Goal: Check status: Check status

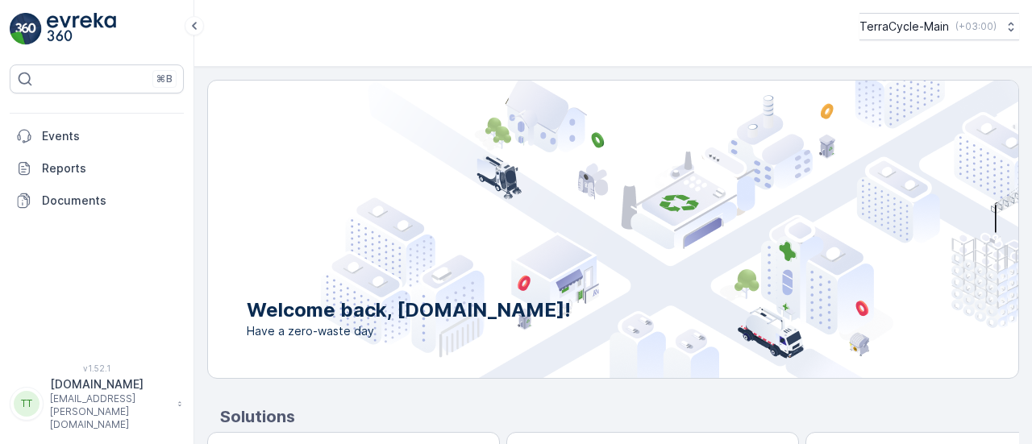
scroll to position [131, 0]
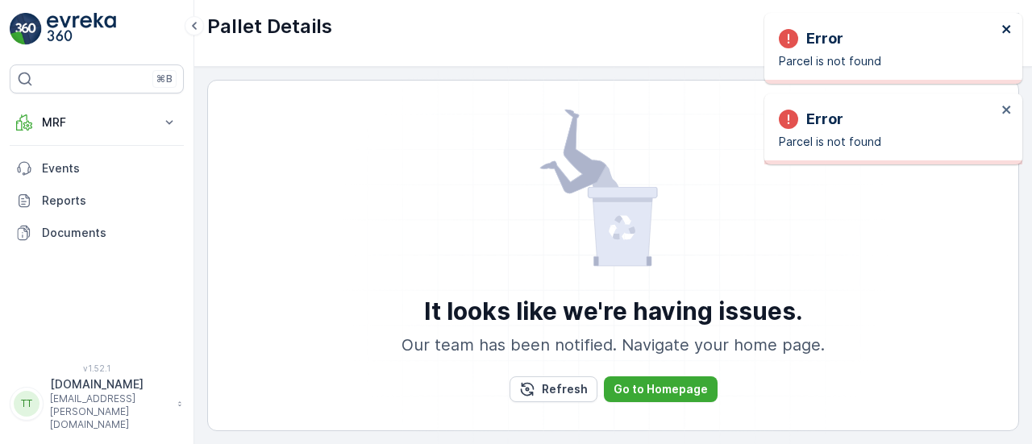
click at [1005, 34] on icon "close" at bounding box center [1007, 29] width 11 height 13
click at [1008, 31] on icon "close" at bounding box center [1006, 29] width 8 height 8
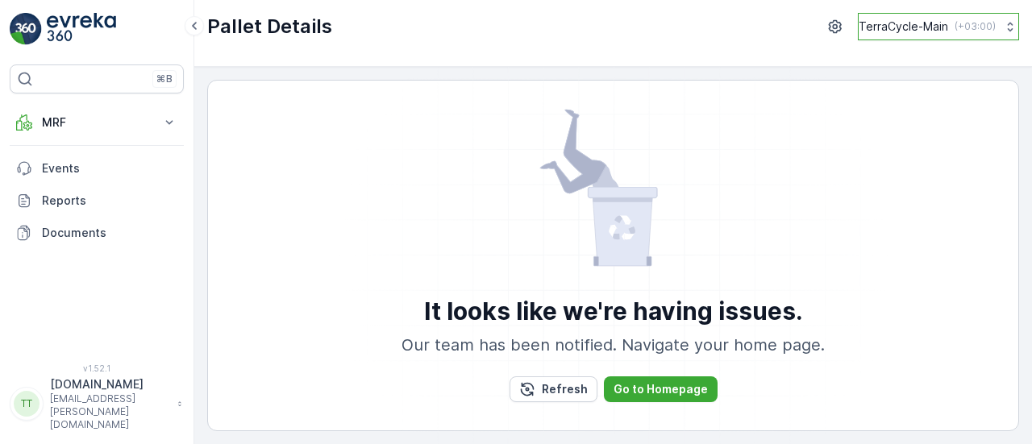
click at [964, 30] on p "( +03:00 )" at bounding box center [975, 26] width 41 height 13
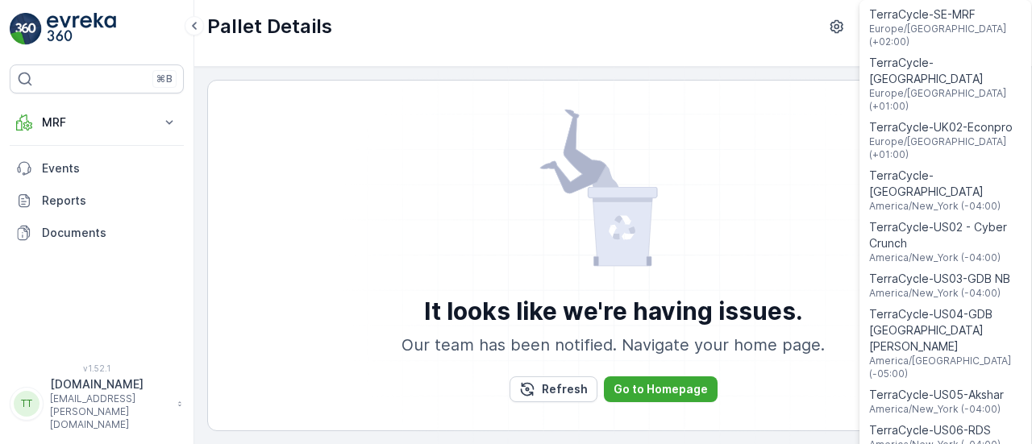
scroll to position [1175, 0]
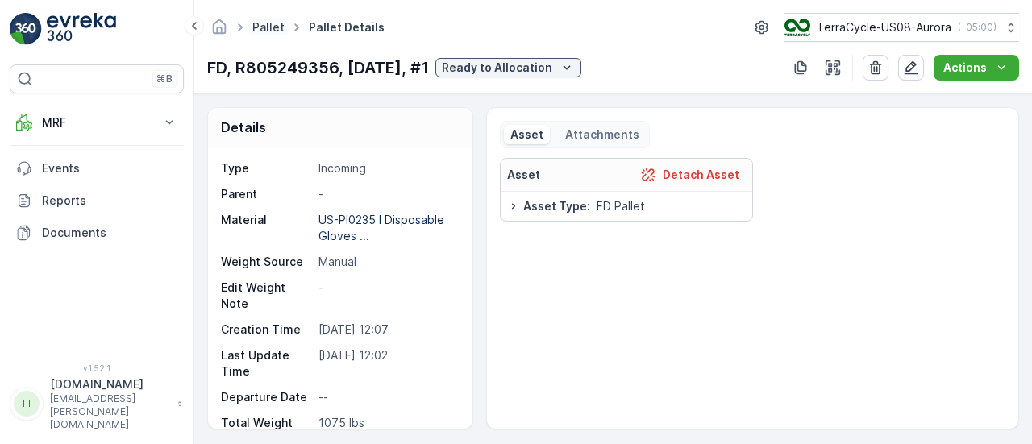
click at [266, 23] on link "Pallet" at bounding box center [268, 27] width 32 height 14
